Goal: Task Accomplishment & Management: Manage account settings

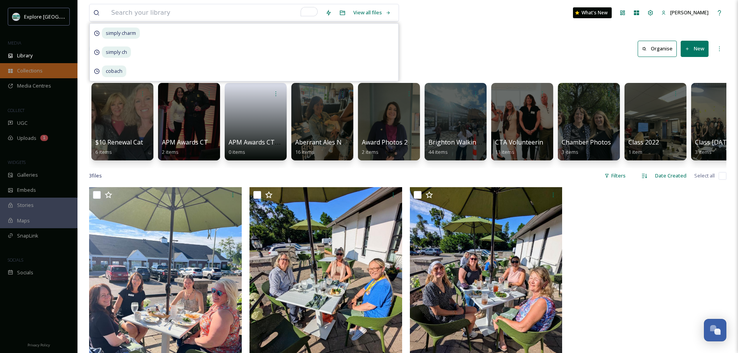
click at [19, 66] on div "Collections" at bounding box center [38, 70] width 77 height 15
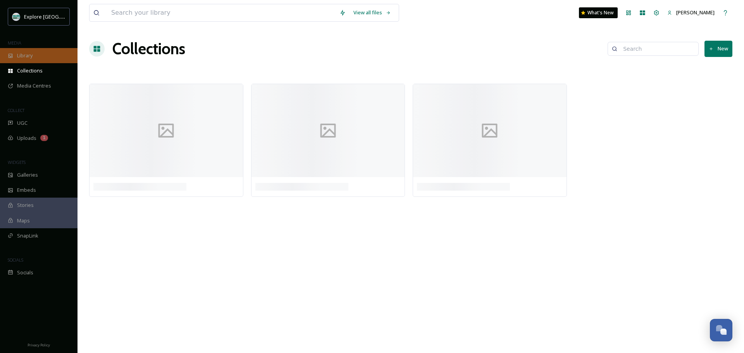
click at [20, 62] on div "Library" at bounding box center [38, 55] width 77 height 15
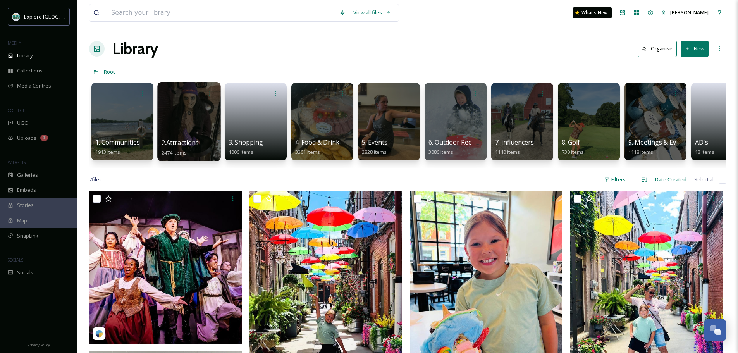
click at [178, 125] on div at bounding box center [188, 121] width 63 height 79
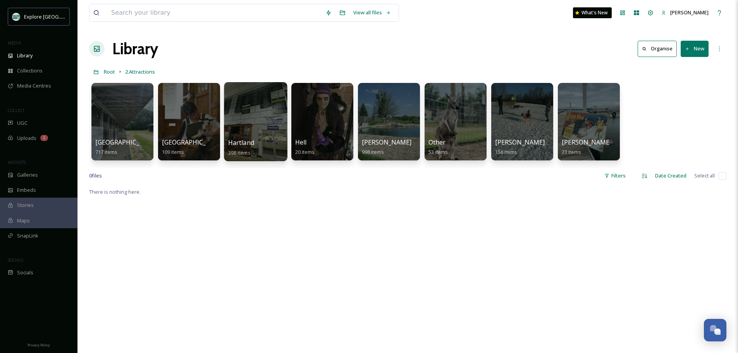
click at [253, 125] on div at bounding box center [255, 121] width 63 height 79
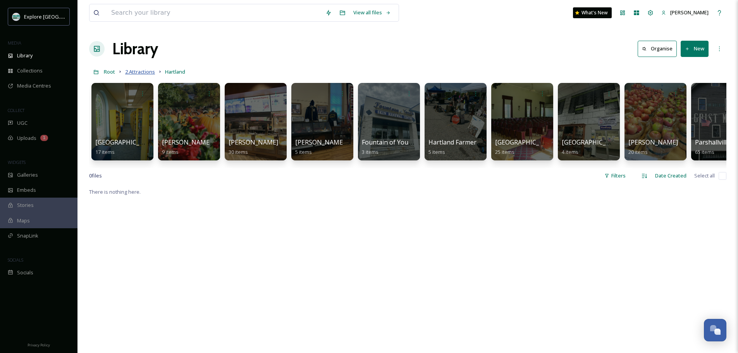
click at [135, 73] on span "2.Attractions" at bounding box center [140, 71] width 30 height 7
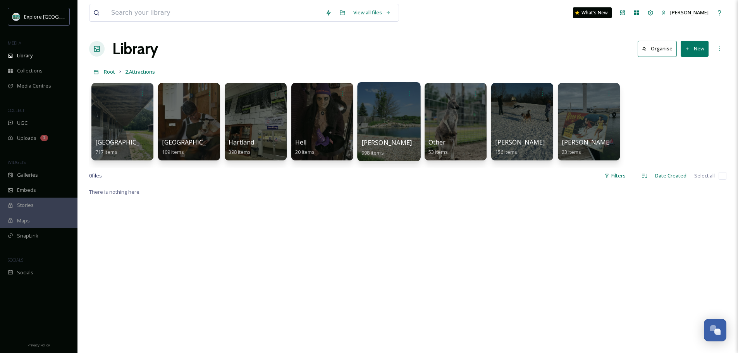
click at [395, 122] on div at bounding box center [388, 121] width 63 height 79
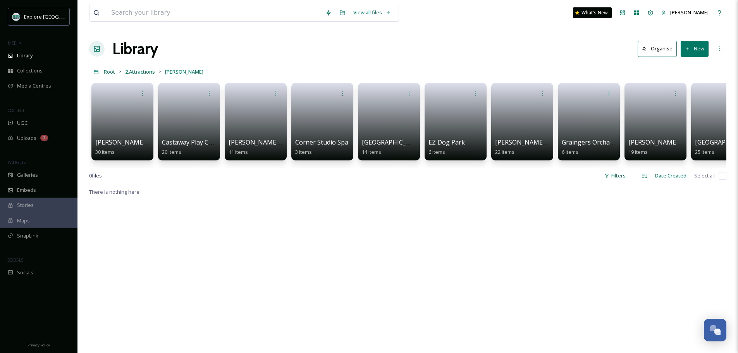
click at [701, 49] on button "New" at bounding box center [695, 49] width 28 height 16
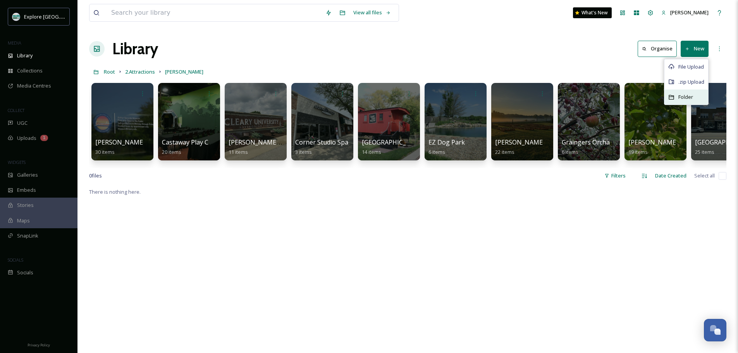
click at [690, 102] on div "Folder" at bounding box center [686, 96] width 44 height 15
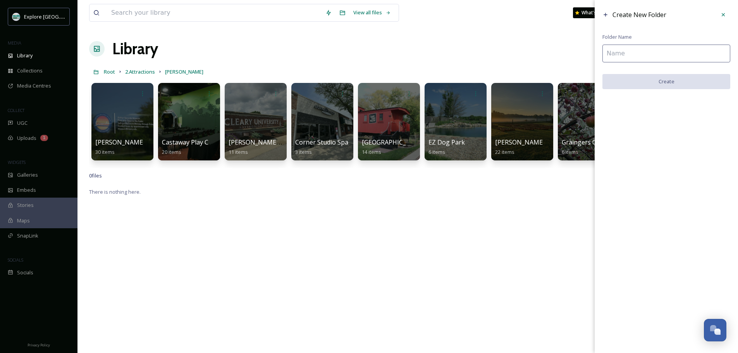
click at [661, 58] on input at bounding box center [666, 54] width 128 height 18
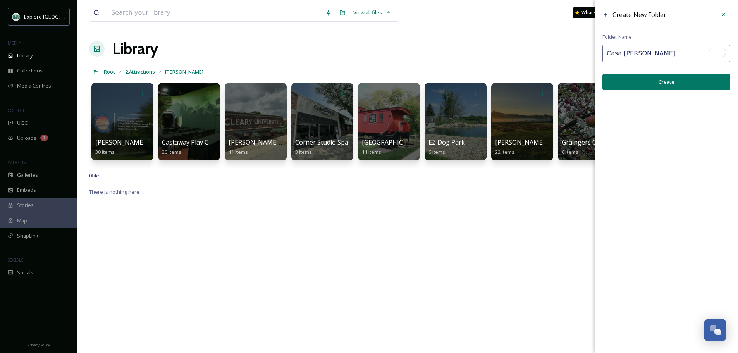
type input "Casa [PERSON_NAME]"
click at [658, 78] on button "Create" at bounding box center [666, 82] width 128 height 16
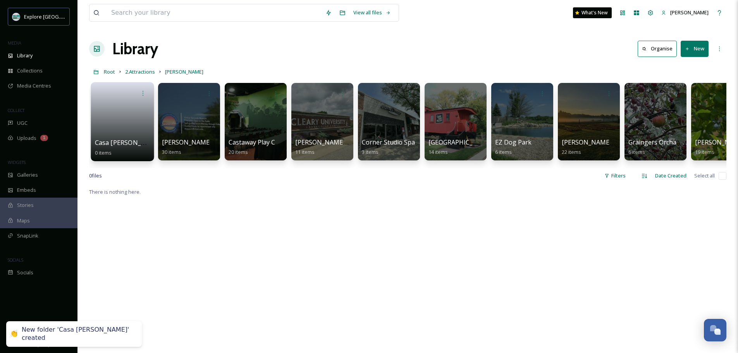
click at [128, 124] on link at bounding box center [122, 119] width 55 height 38
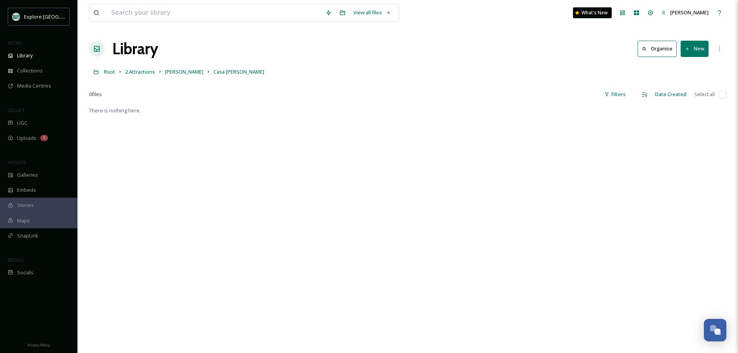
click at [695, 49] on button "New" at bounding box center [695, 49] width 28 height 16
click at [689, 69] on span "File Upload" at bounding box center [691, 66] width 26 height 7
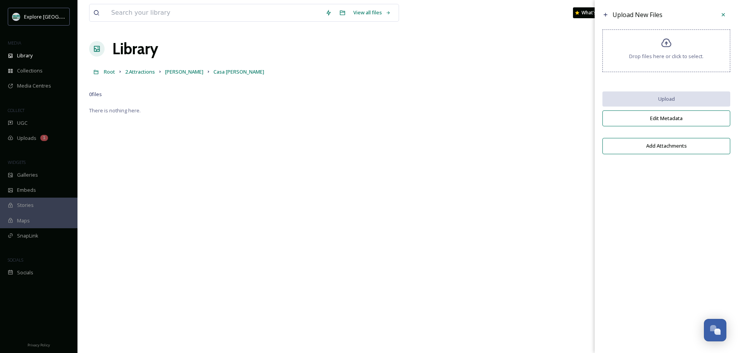
click at [648, 127] on div "Upload New Files Drop files here or click to select. Upload Edit Metadata Add A…" at bounding box center [666, 83] width 143 height 166
click at [657, 59] on span "Drop files here or click to select." at bounding box center [666, 56] width 74 height 7
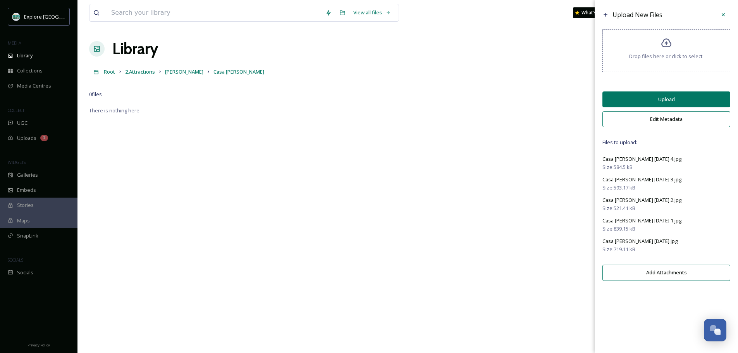
click at [670, 103] on button "Upload" at bounding box center [666, 99] width 128 height 16
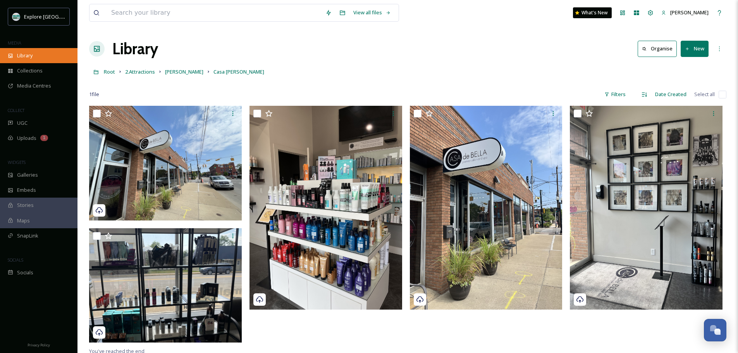
click at [33, 52] on span "Library" at bounding box center [24, 55] width 15 height 7
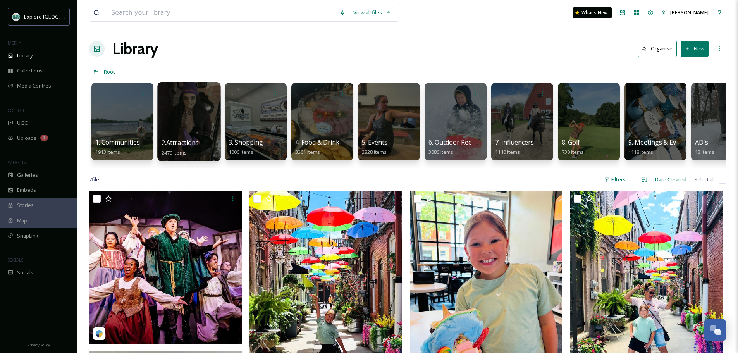
click at [199, 139] on span "2.Attractions" at bounding box center [181, 142] width 38 height 9
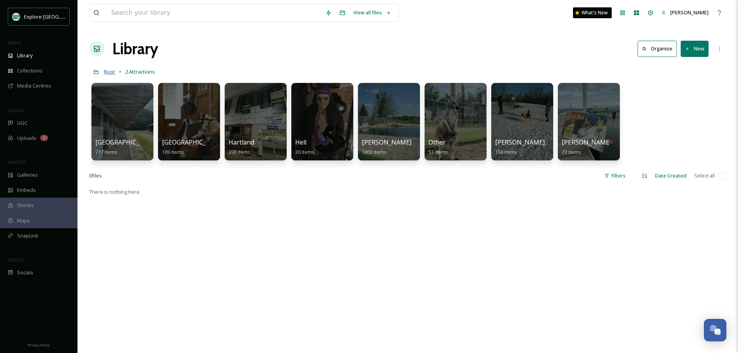
click at [110, 74] on span "Root" at bounding box center [109, 71] width 11 height 7
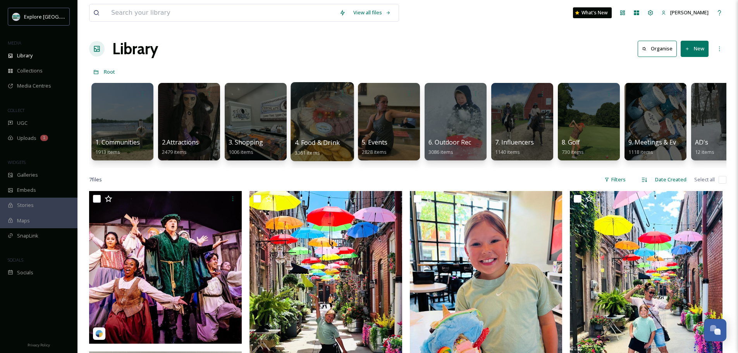
click at [317, 139] on span "4. Food & Drink" at bounding box center [317, 142] width 45 height 9
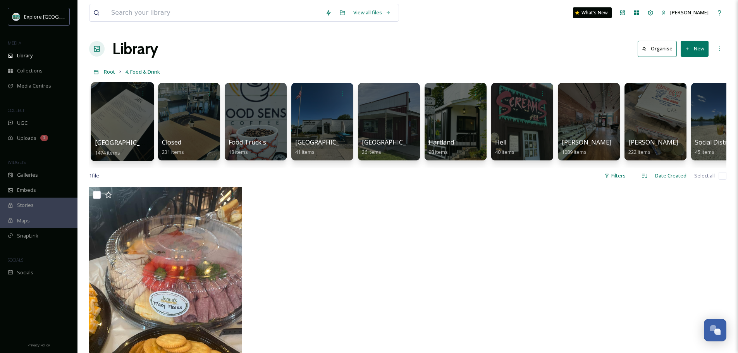
click at [103, 111] on div at bounding box center [122, 121] width 63 height 79
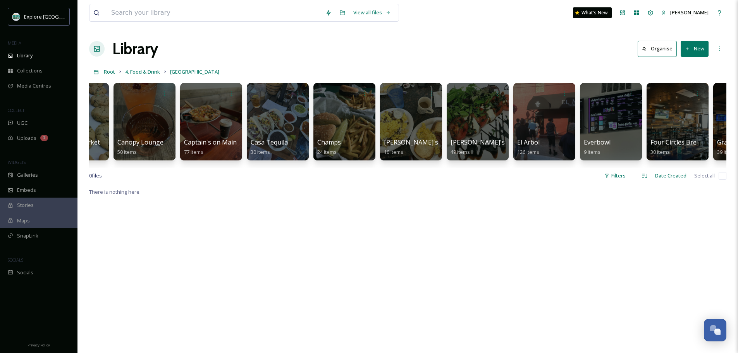
scroll to position [0, 798]
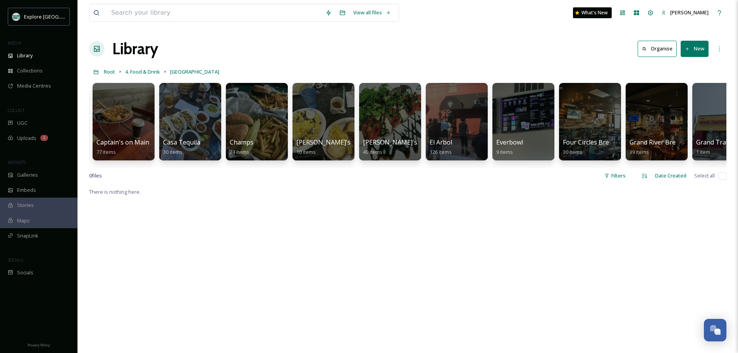
click at [695, 48] on button "New" at bounding box center [695, 49] width 28 height 16
click at [681, 95] on span "Folder" at bounding box center [685, 96] width 15 height 7
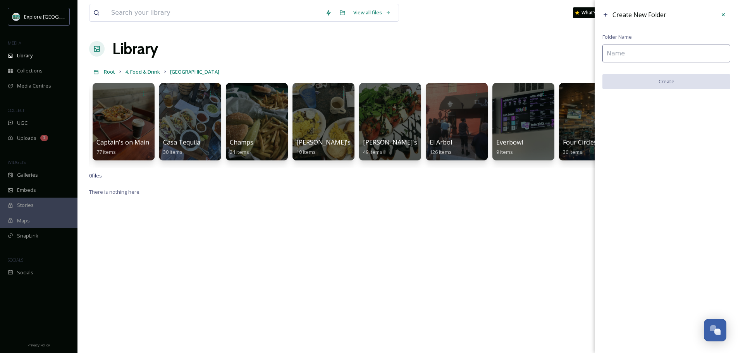
click at [617, 58] on input at bounding box center [666, 54] width 128 height 18
type input "Electric Ramen"
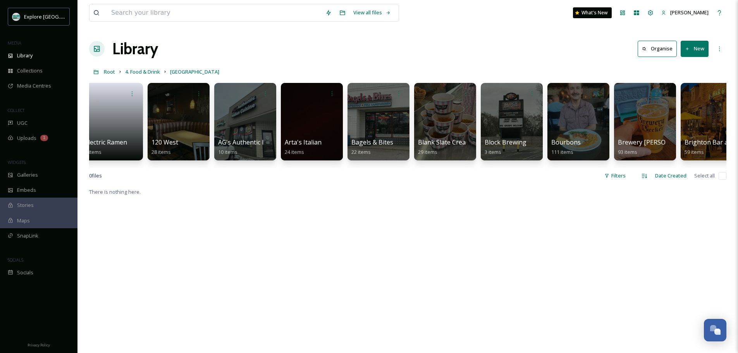
scroll to position [0, 0]
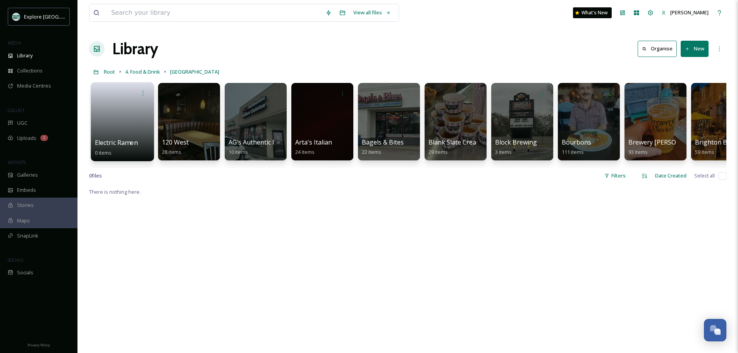
click at [129, 146] on span "Electric Ramen" at bounding box center [116, 142] width 43 height 9
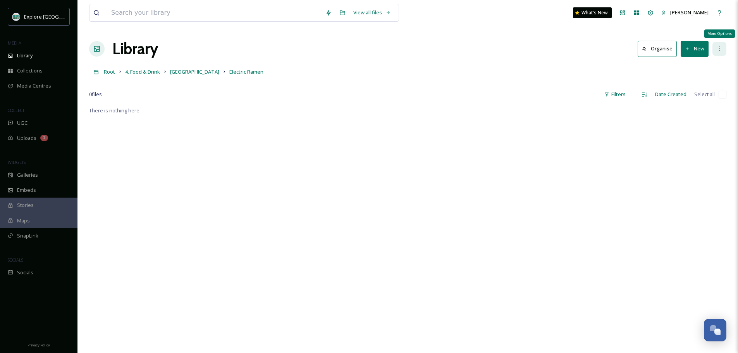
click at [714, 49] on div "More Options" at bounding box center [719, 49] width 14 height 14
click at [695, 49] on button "New" at bounding box center [695, 49] width 28 height 16
click at [693, 71] on div "File Upload" at bounding box center [686, 66] width 44 height 15
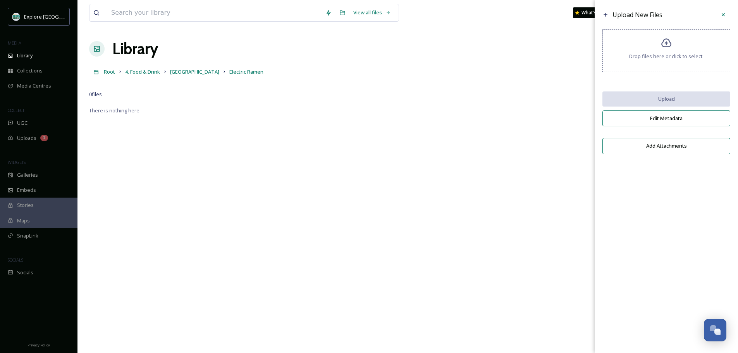
click at [655, 56] on span "Drop files here or click to select." at bounding box center [666, 56] width 74 height 7
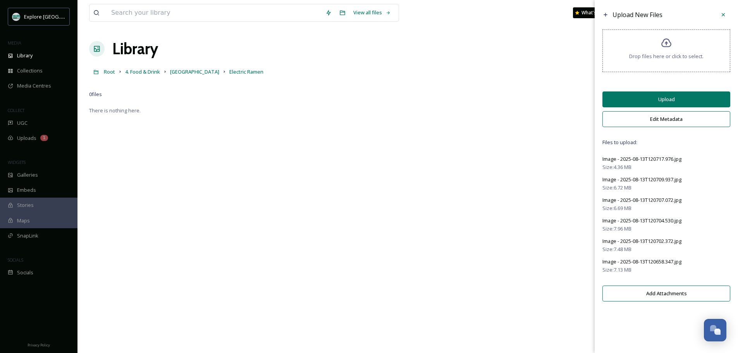
click at [669, 121] on button "Edit Metadata" at bounding box center [666, 119] width 128 height 16
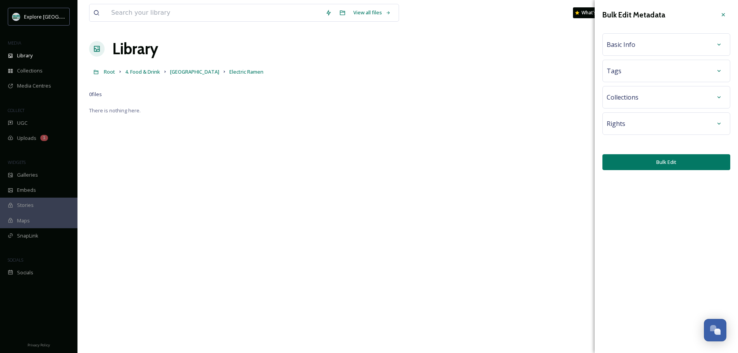
click at [639, 50] on div "Basic Info" at bounding box center [666, 45] width 119 height 14
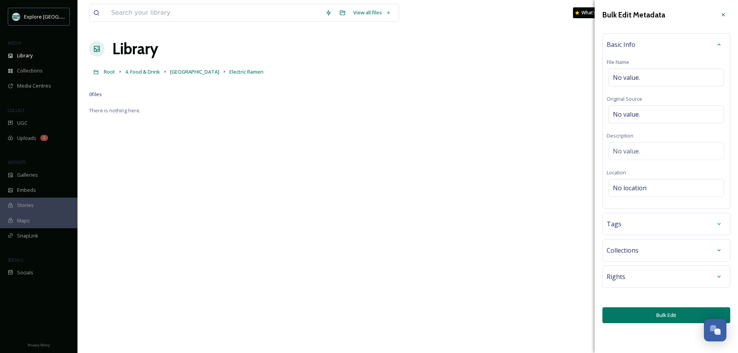
click at [636, 34] on div "Basic Info File Name No value. Original Source No value. Description No value. …" at bounding box center [666, 120] width 128 height 175
click at [636, 75] on span "No value." at bounding box center [626, 77] width 27 height 9
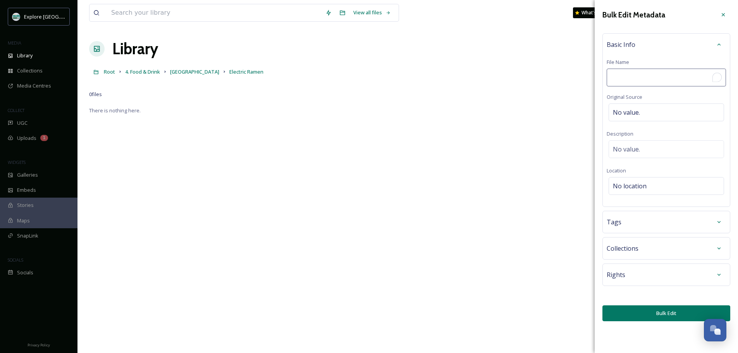
click at [636, 75] on input "To enrich screen reader interactions, please activate Accessibility in Grammarl…" at bounding box center [666, 78] width 119 height 18
type input "Electric Ramen [DATE]"
click at [638, 319] on button "Bulk Edit" at bounding box center [666, 313] width 128 height 16
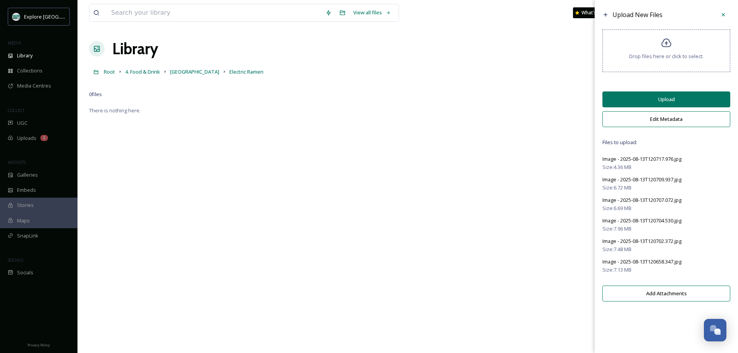
click at [662, 97] on button "Upload" at bounding box center [666, 99] width 128 height 16
